Goal: Information Seeking & Learning: Learn about a topic

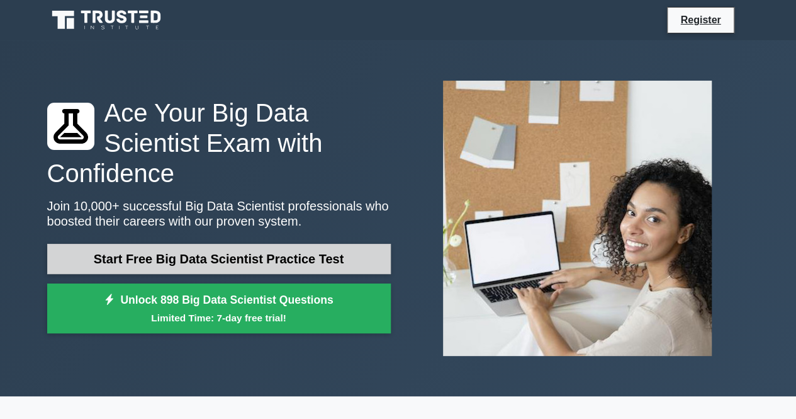
click at [243, 246] on link "Start Free Big Data Scientist Practice Test" at bounding box center [219, 259] width 344 height 30
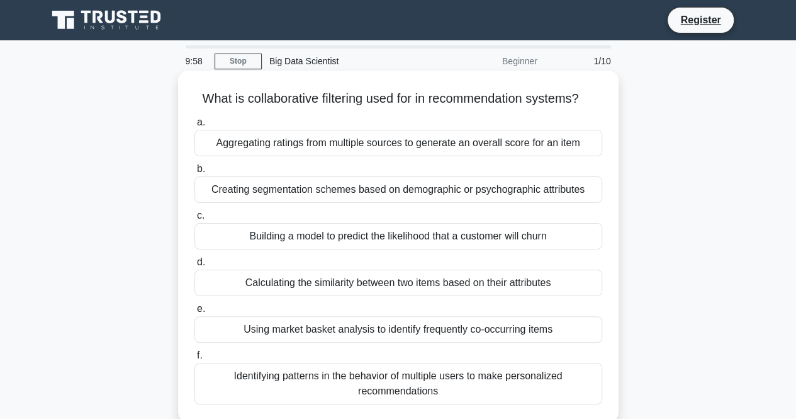
scroll to position [14, 0]
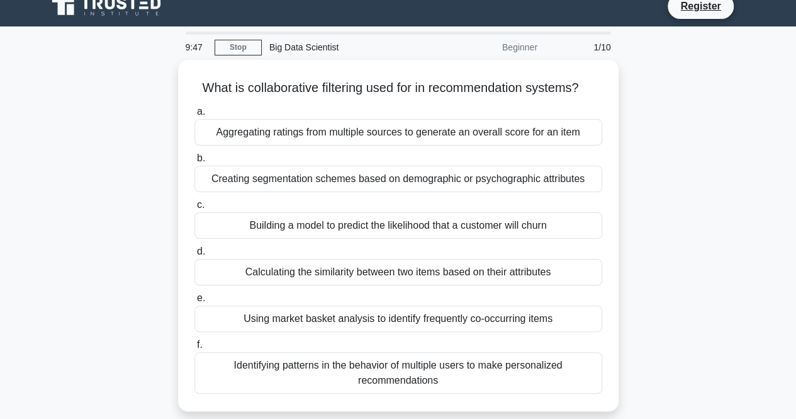
click at [86, 95] on div "What is collaborative filtering used for in recommendation systems? .spinner_0X…" at bounding box center [398, 243] width 717 height 366
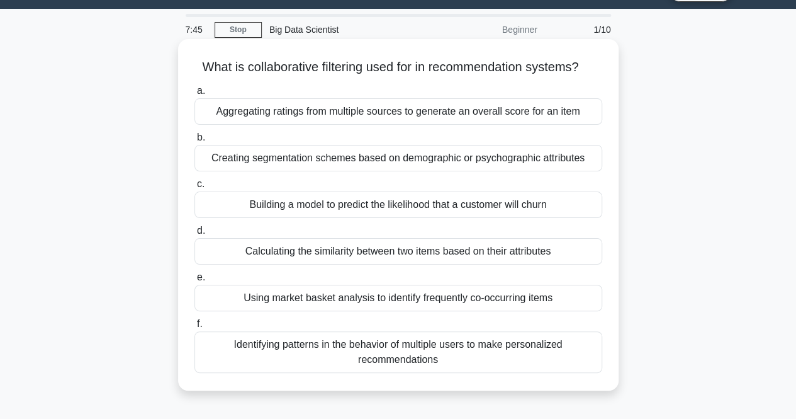
scroll to position [32, 0]
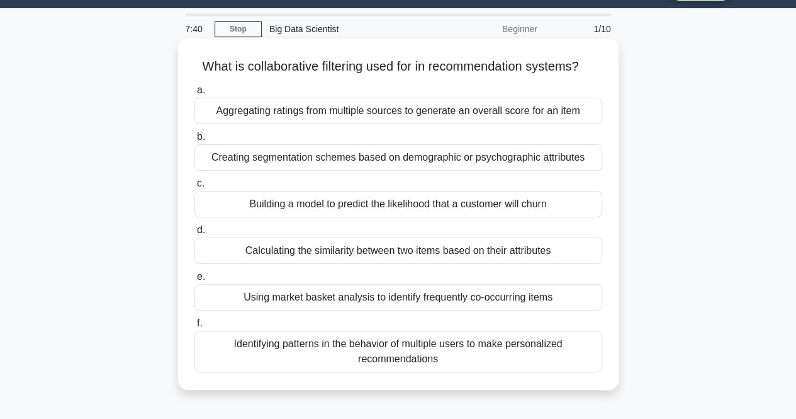
click at [418, 203] on div "Building a model to predict the likelihood that a customer will churn" at bounding box center [398, 204] width 408 height 26
click at [194, 188] on input "c. Building a model to predict the likelihood that a customer will churn" at bounding box center [194, 183] width 0 height 8
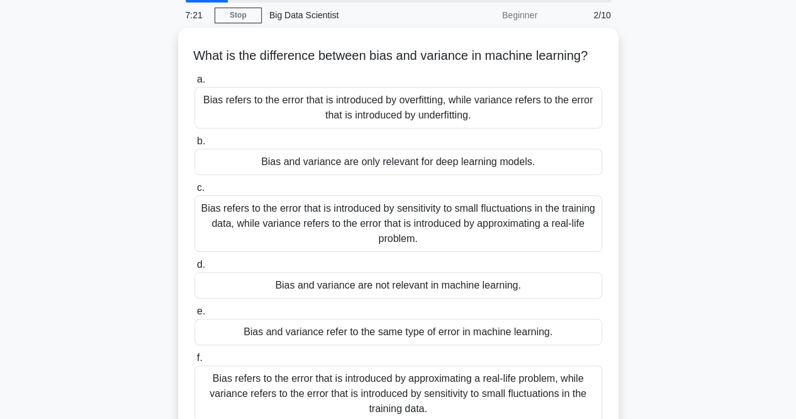
scroll to position [47, 0]
